Goal: Transaction & Acquisition: Purchase product/service

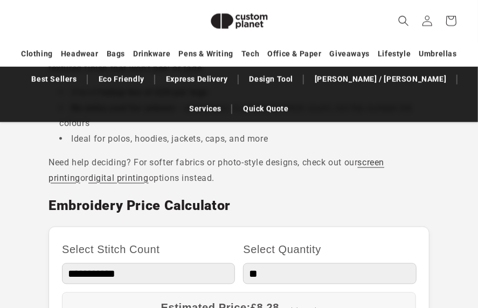
scroll to position [571, 0]
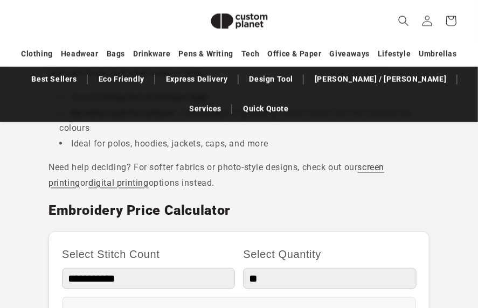
click at [470, 300] on div at bounding box center [470, 300] width 0 height 0
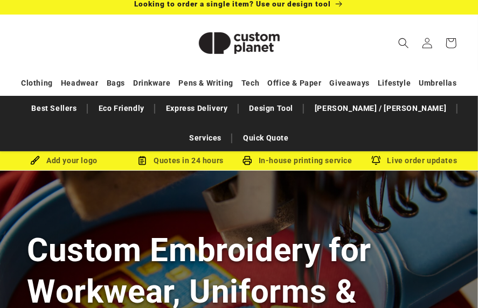
scroll to position [0, 0]
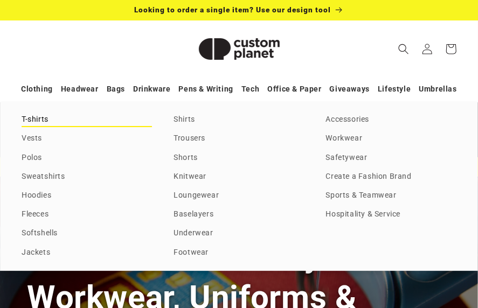
click at [36, 118] on link "T-shirts" at bounding box center [87, 120] width 131 height 15
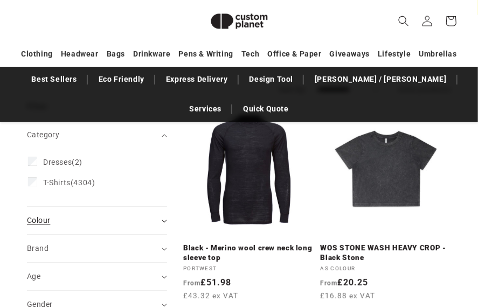
click at [42, 218] on span "Colour (0)" at bounding box center [38, 220] width 23 height 9
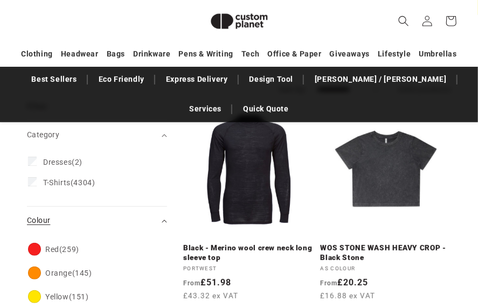
scroll to position [147, 0]
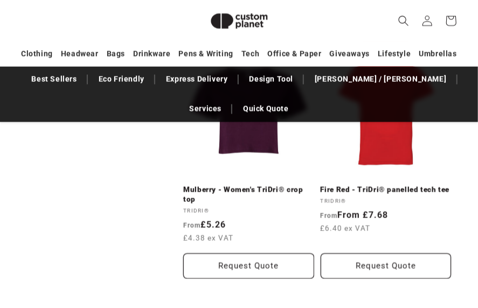
scroll to position [2203, 0]
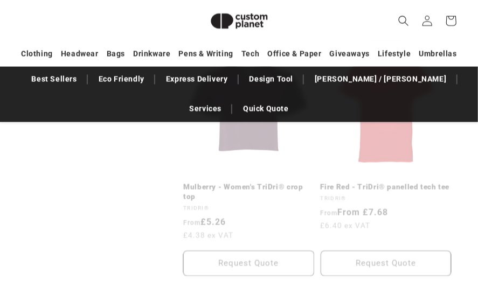
scroll to position [147, 0]
